Goal: Task Accomplishment & Management: Manage account settings

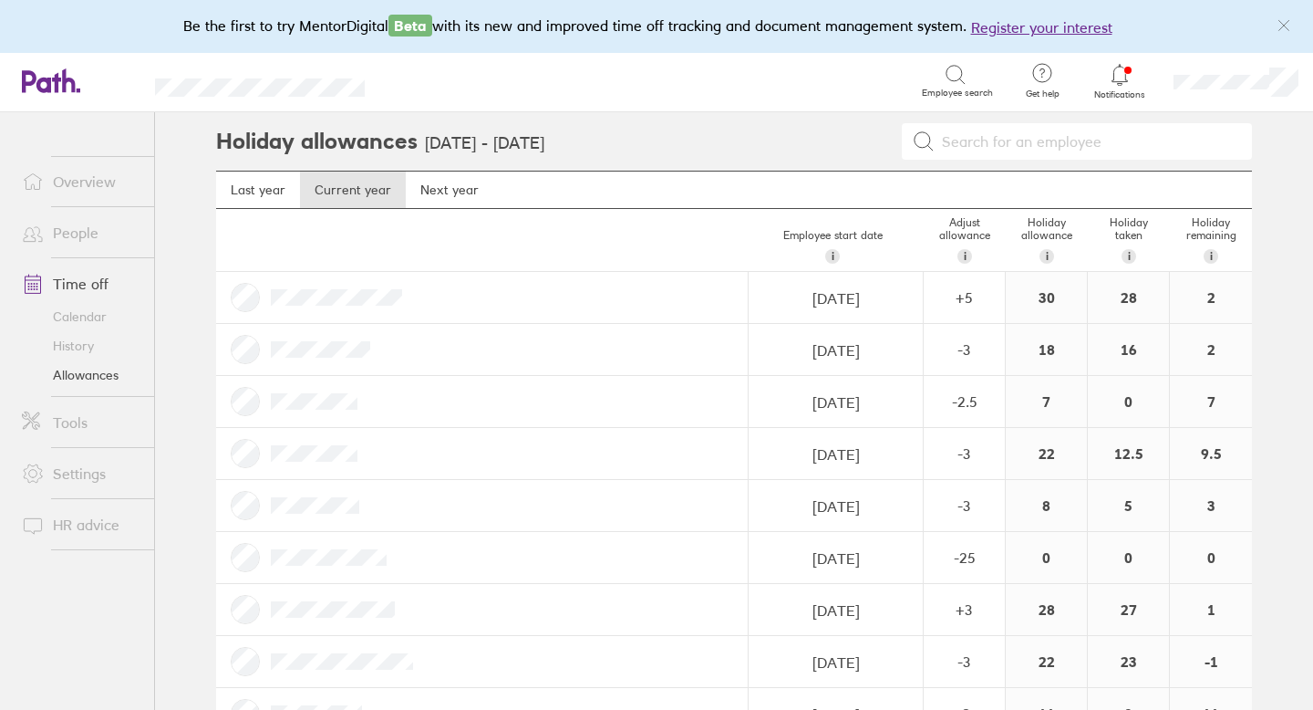
scroll to position [352, 0]
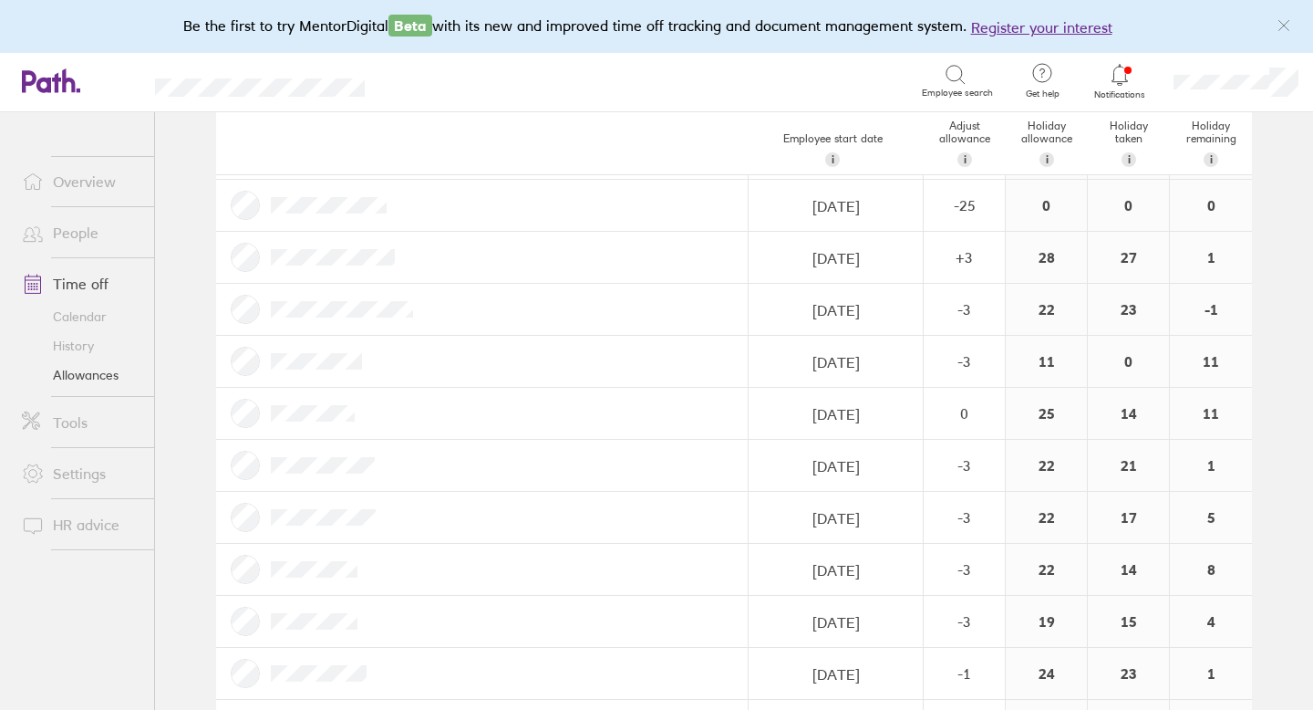
click at [99, 364] on link "Allowances" at bounding box center [80, 374] width 147 height 29
click at [83, 280] on link "Time off" at bounding box center [80, 283] width 147 height 36
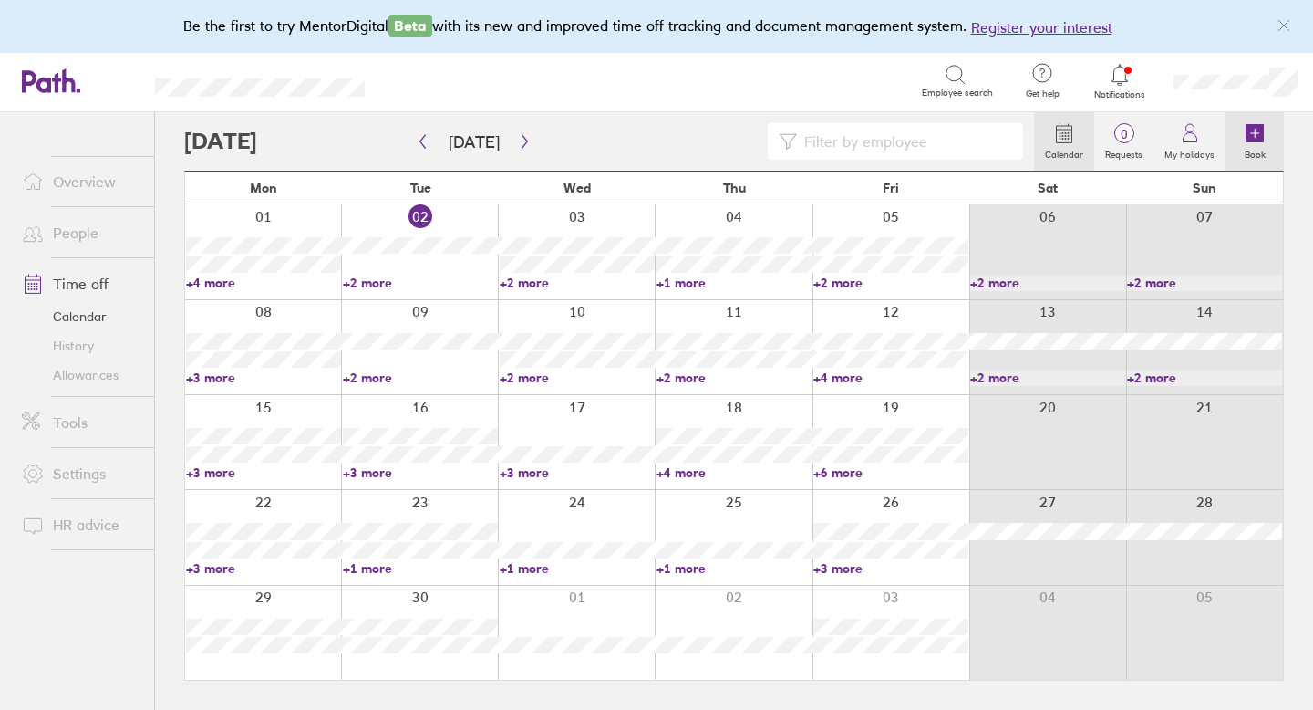
click at [1251, 127] on icon at bounding box center [1255, 133] width 18 height 18
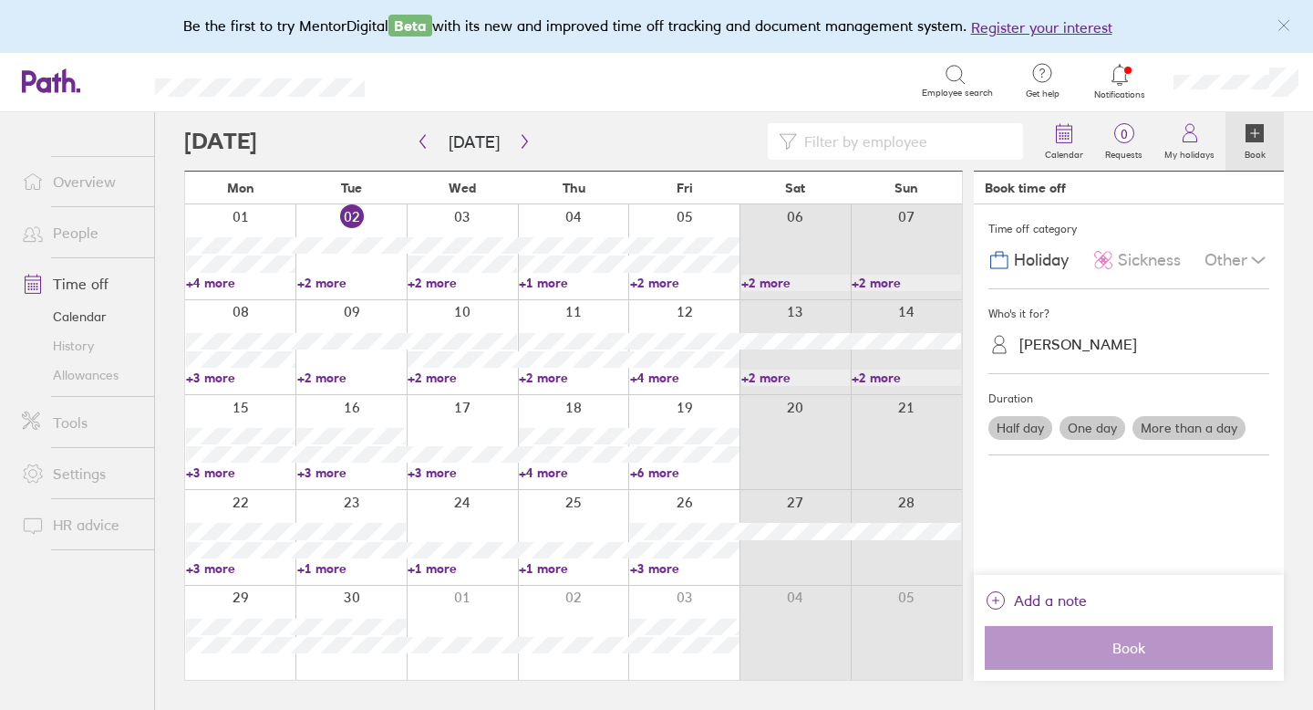
click at [1145, 261] on span "Sickness" at bounding box center [1149, 260] width 63 height 19
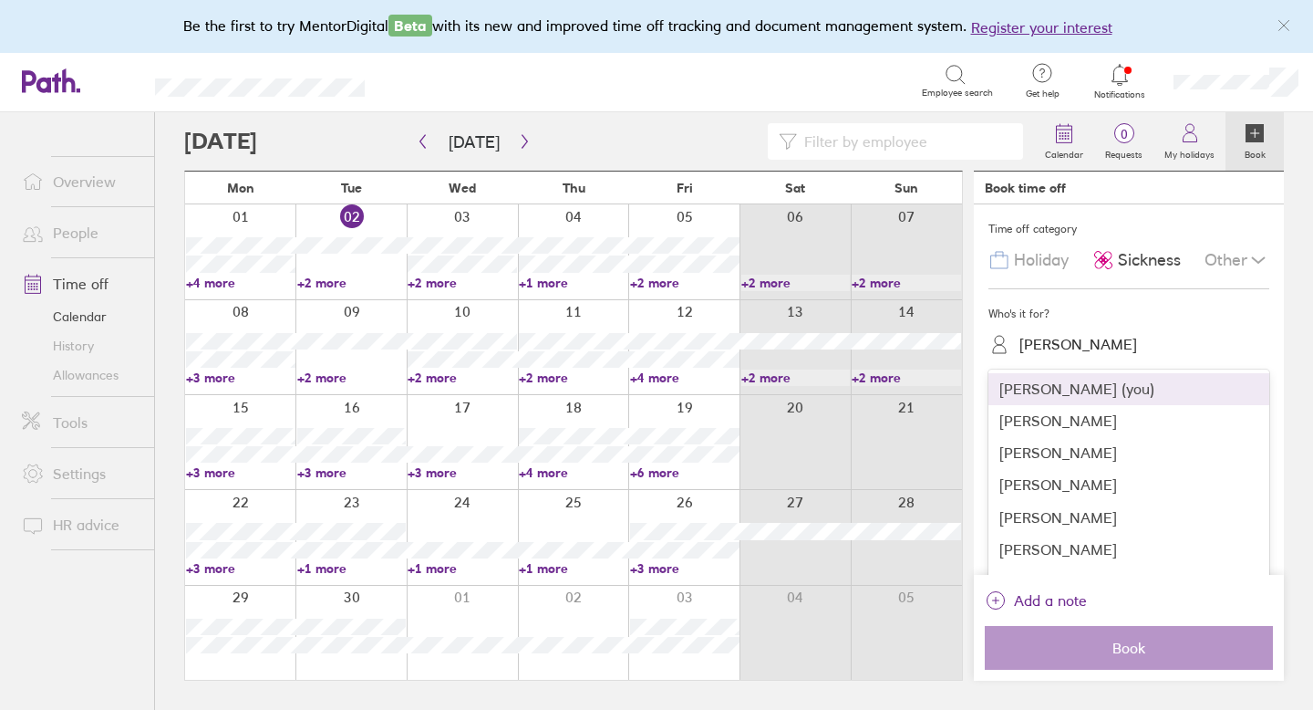
click at [1095, 343] on div "[PERSON_NAME]" at bounding box center [1079, 344] width 118 height 17
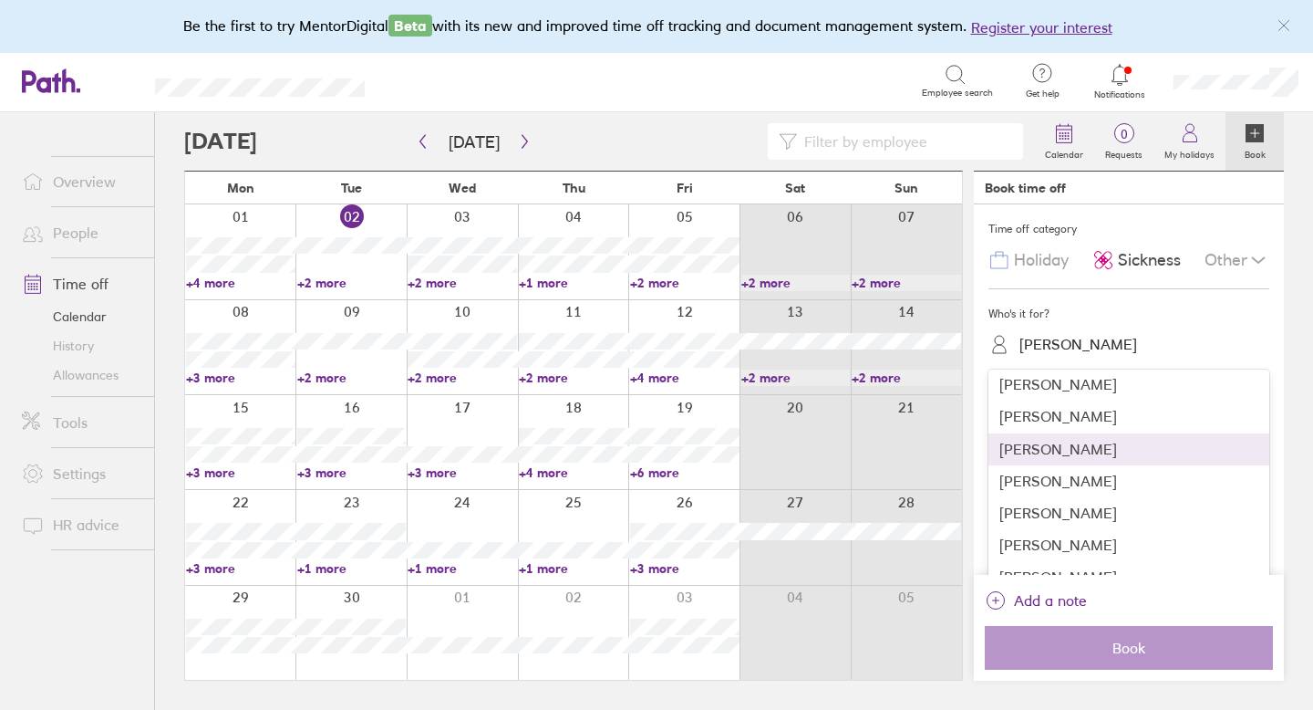
scroll to position [243, 0]
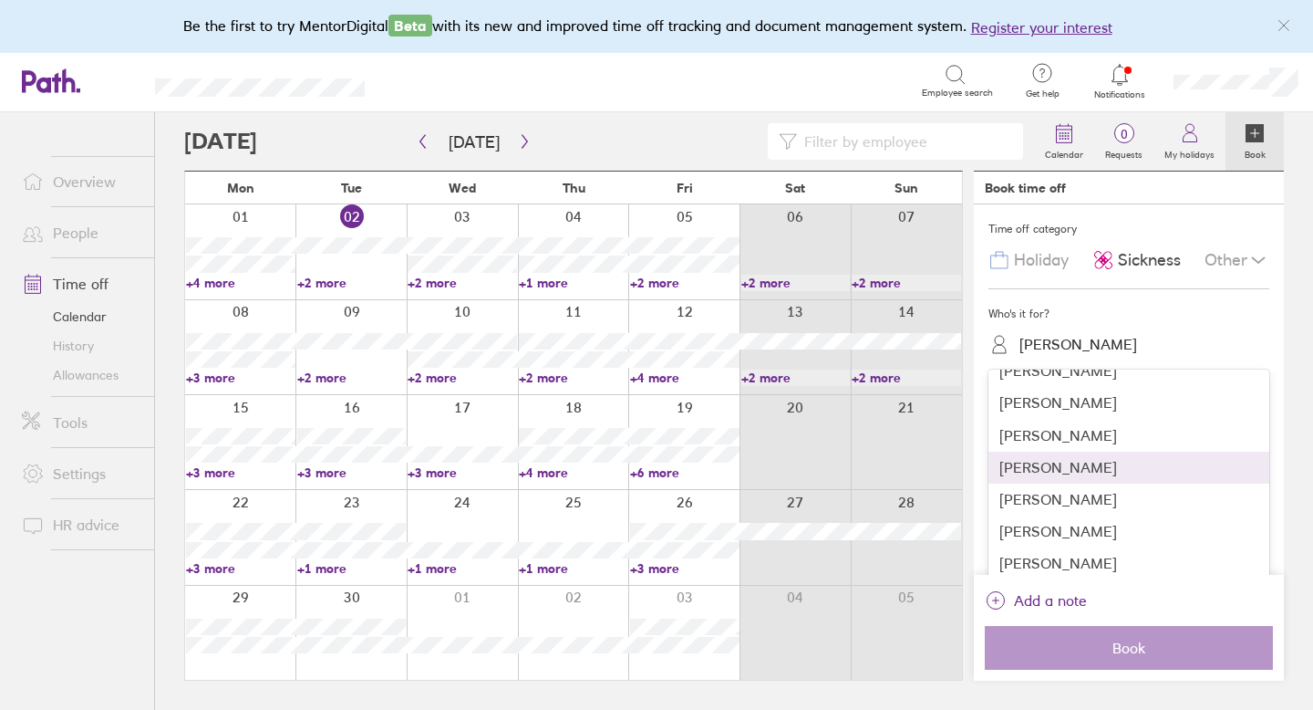
click at [1062, 470] on div "[PERSON_NAME]" at bounding box center [1129, 467] width 281 height 32
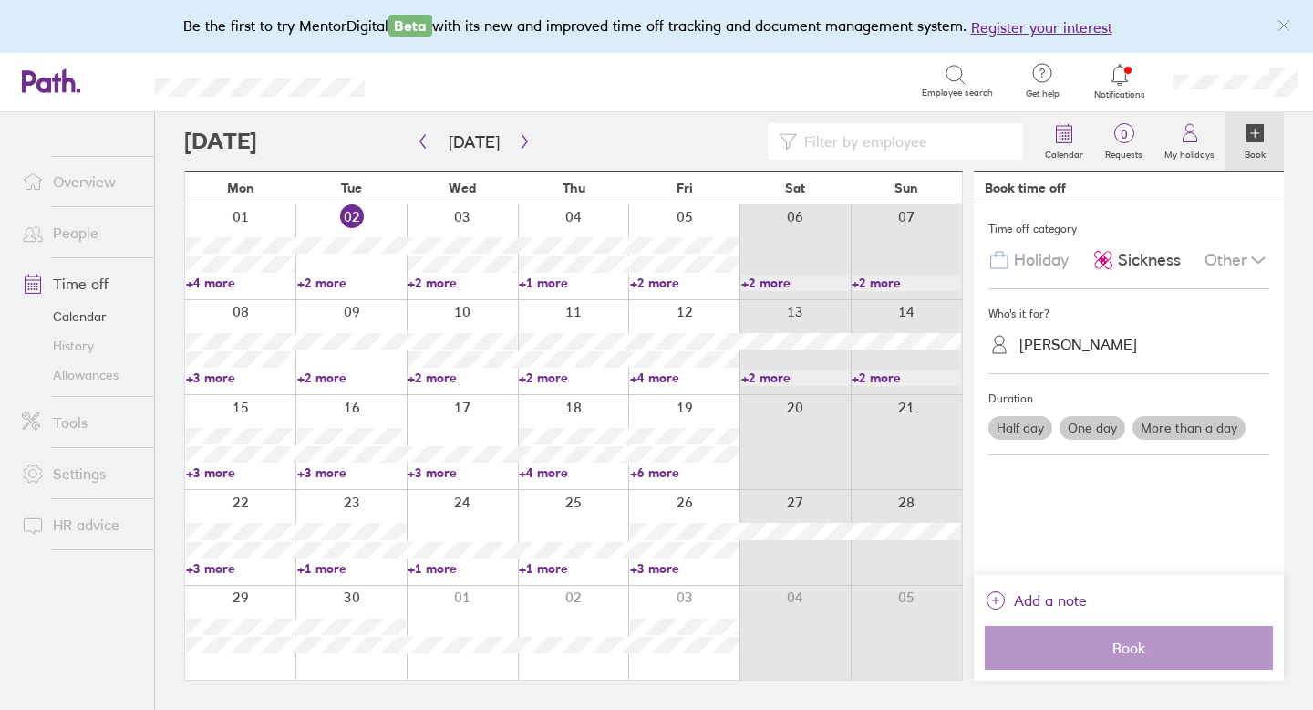
click at [1089, 425] on label "One day" at bounding box center [1093, 428] width 66 height 24
click at [0, 0] on input "One day" at bounding box center [0, 0] width 0 height 0
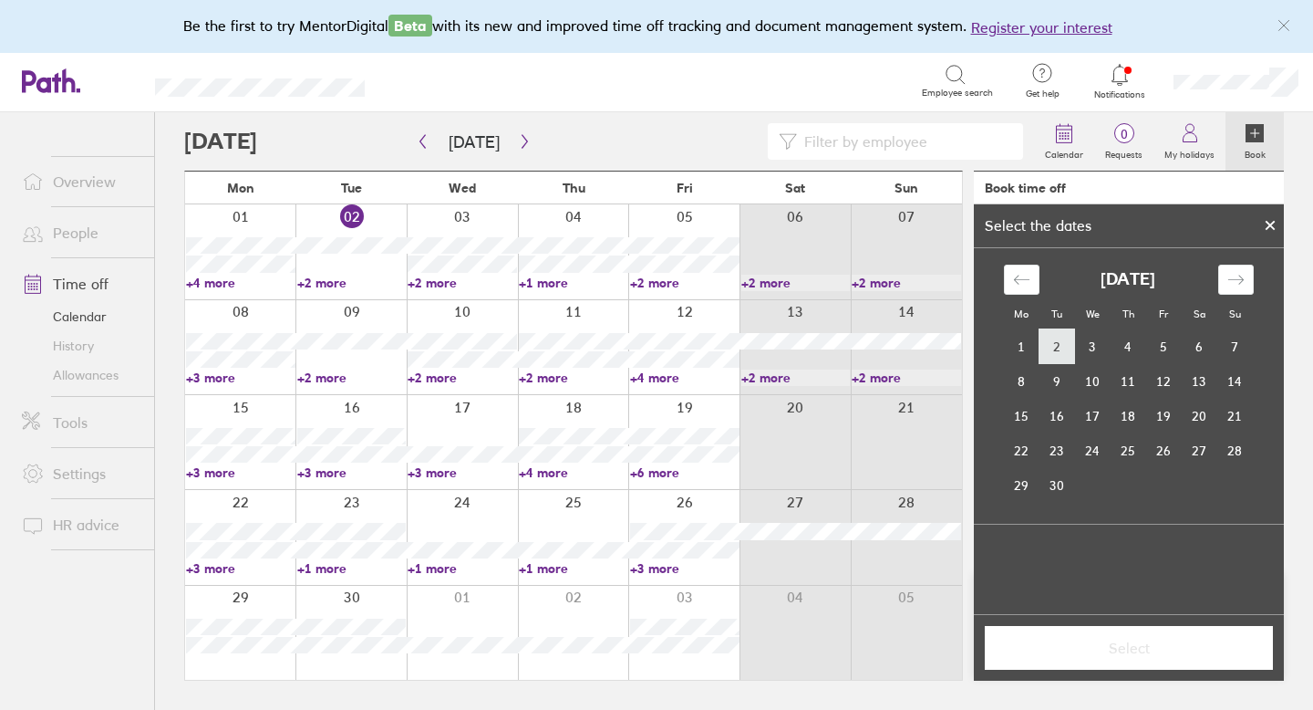
click at [1052, 347] on td "2" at bounding box center [1058, 346] width 36 height 35
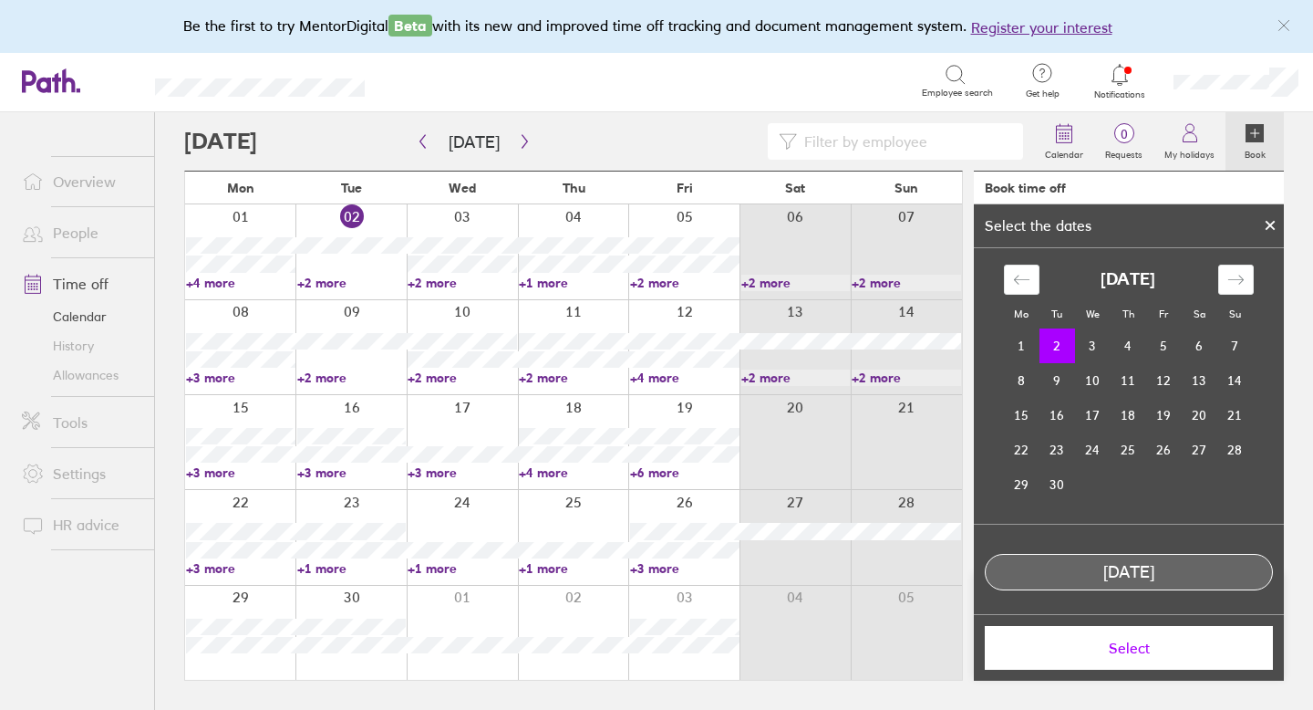
click at [1131, 655] on span "Select" at bounding box center [1129, 647] width 263 height 16
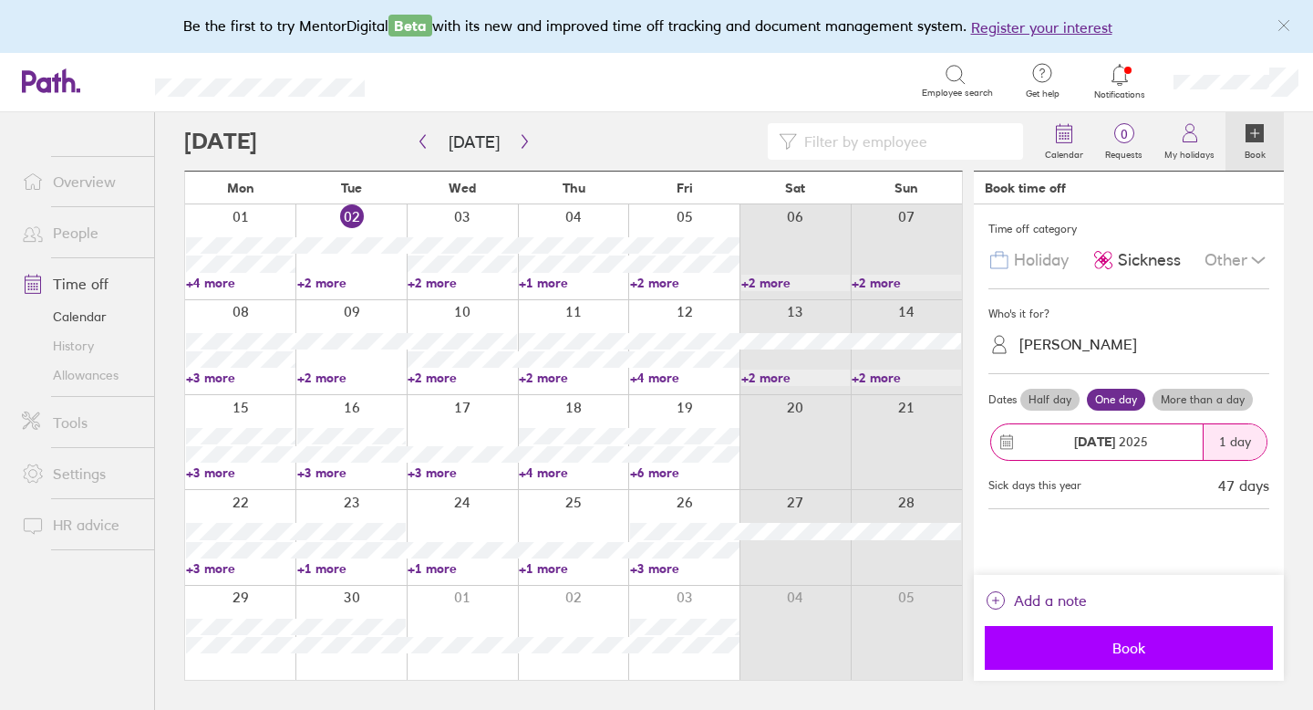
click at [1138, 643] on span "Book" at bounding box center [1129, 647] width 263 height 16
